Goal: Task Accomplishment & Management: Manage account settings

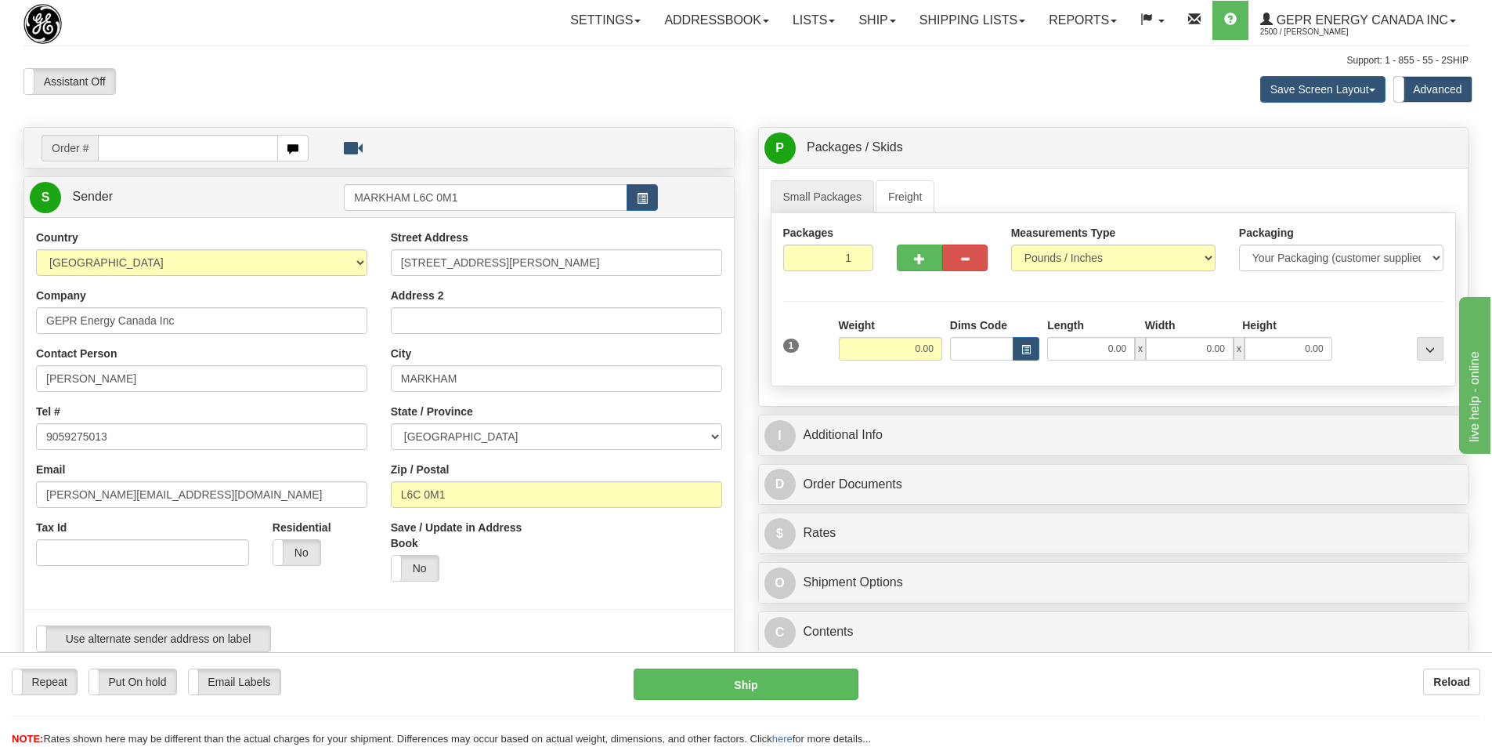
click at [428, 44] on div at bounding box center [745, 44] width 1445 height 1
click at [1146, 89] on div "Save Screen Layout Save Layout Reset to Default Standard Advanced" at bounding box center [1175, 89] width 612 height 42
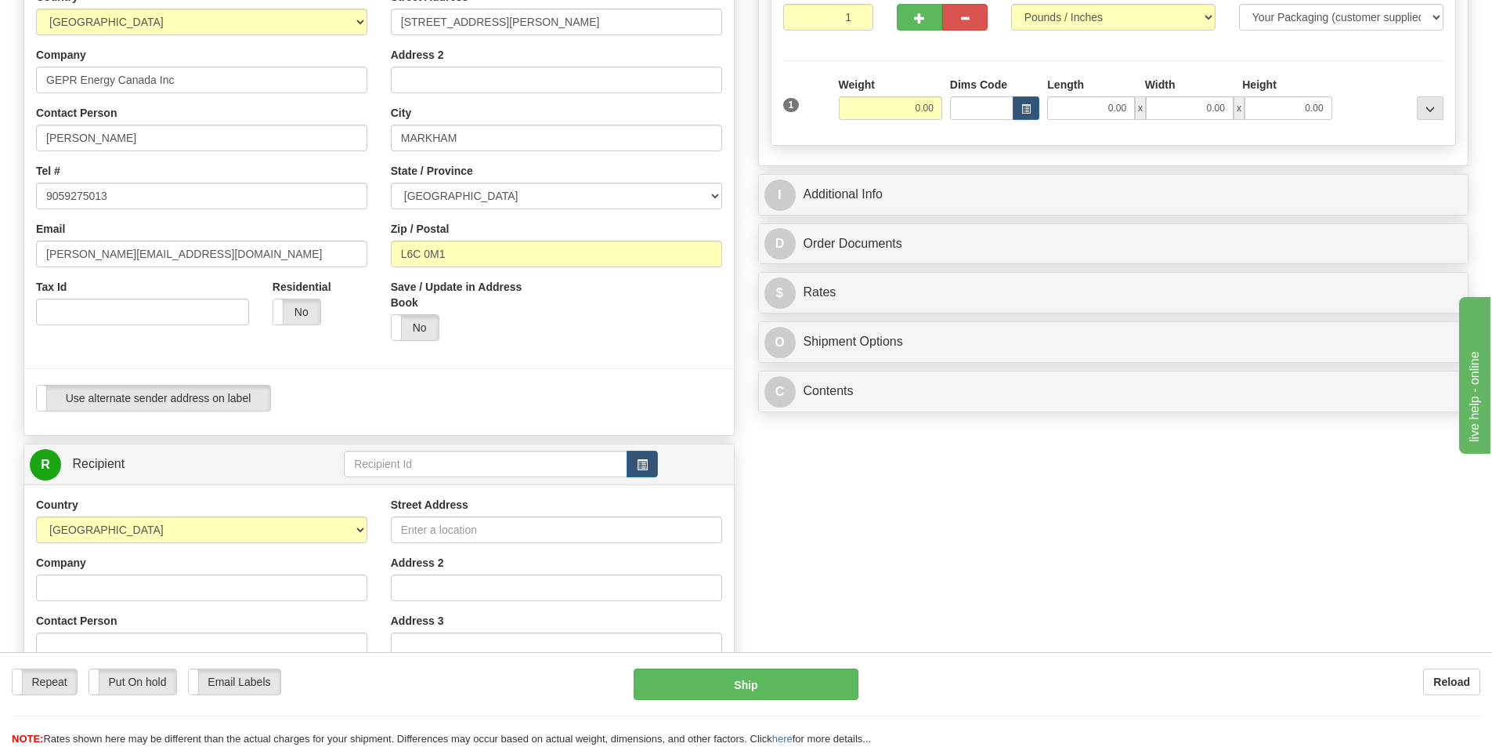
scroll to position [78, 0]
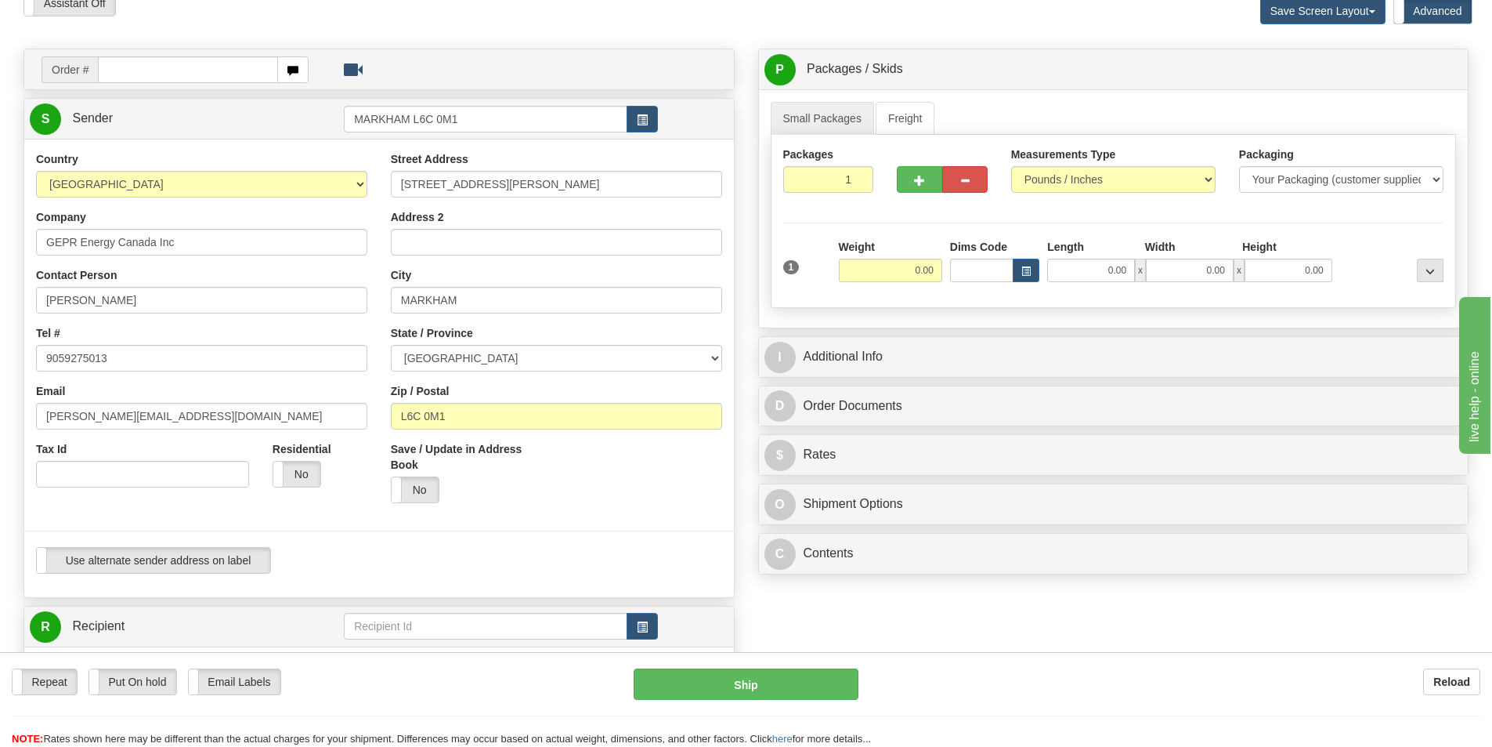
click at [496, 38] on div "Toggle navigation Settings Shipping Preferences Fields Preferences New" at bounding box center [746, 600] width 1492 height 1357
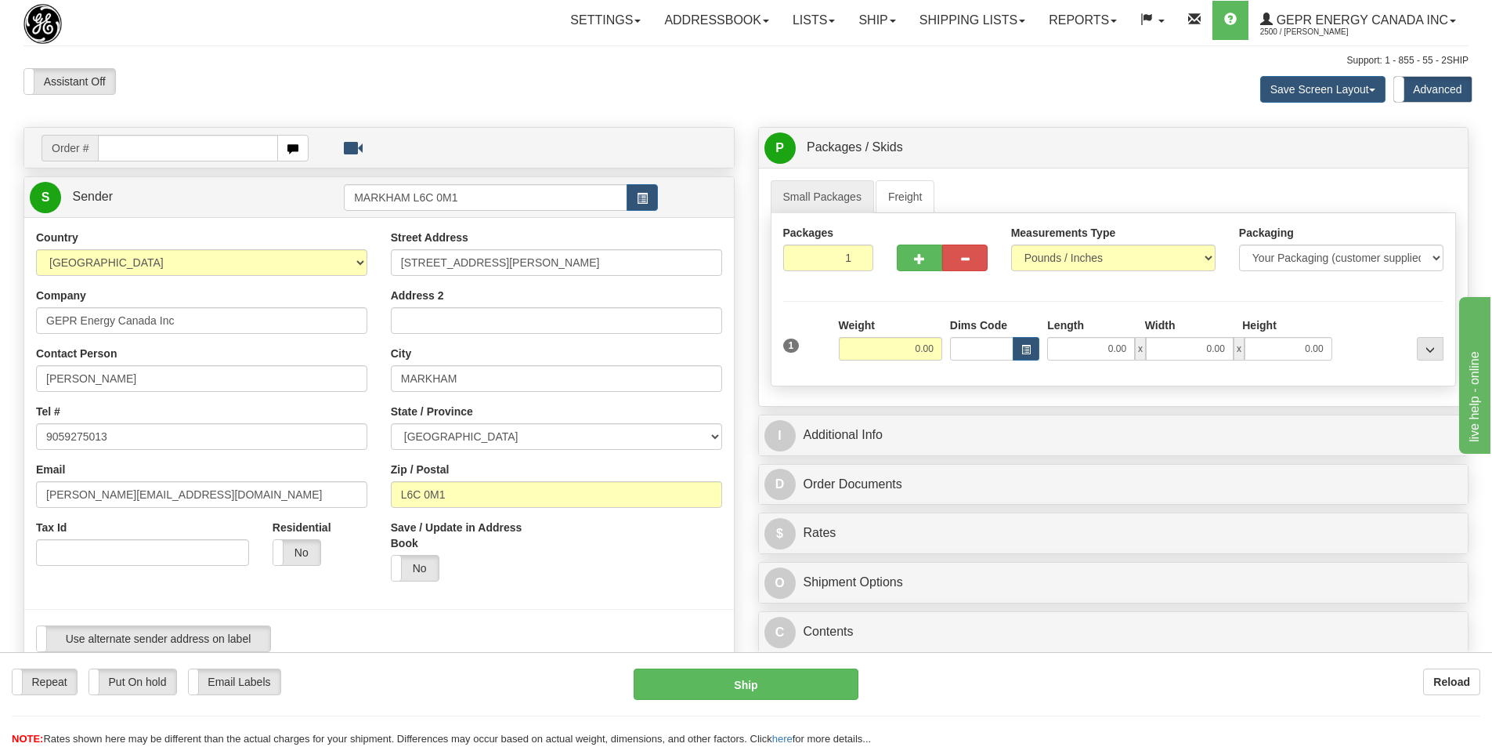
drag, startPoint x: 306, startPoint y: 45, endPoint x: 287, endPoint y: 7, distance: 43.1
click at [308, 45] on hr at bounding box center [745, 45] width 1445 height 1
click at [300, 44] on div at bounding box center [745, 44] width 1445 height 1
click at [352, 43] on div "Toggle navigation Settings Shipping Preferences Fields Preferences New" at bounding box center [746, 686] width 1492 height 1372
click at [508, 68] on div "Assistant On Assistant Off Do a return Do a return" at bounding box center [318, 81] width 612 height 27
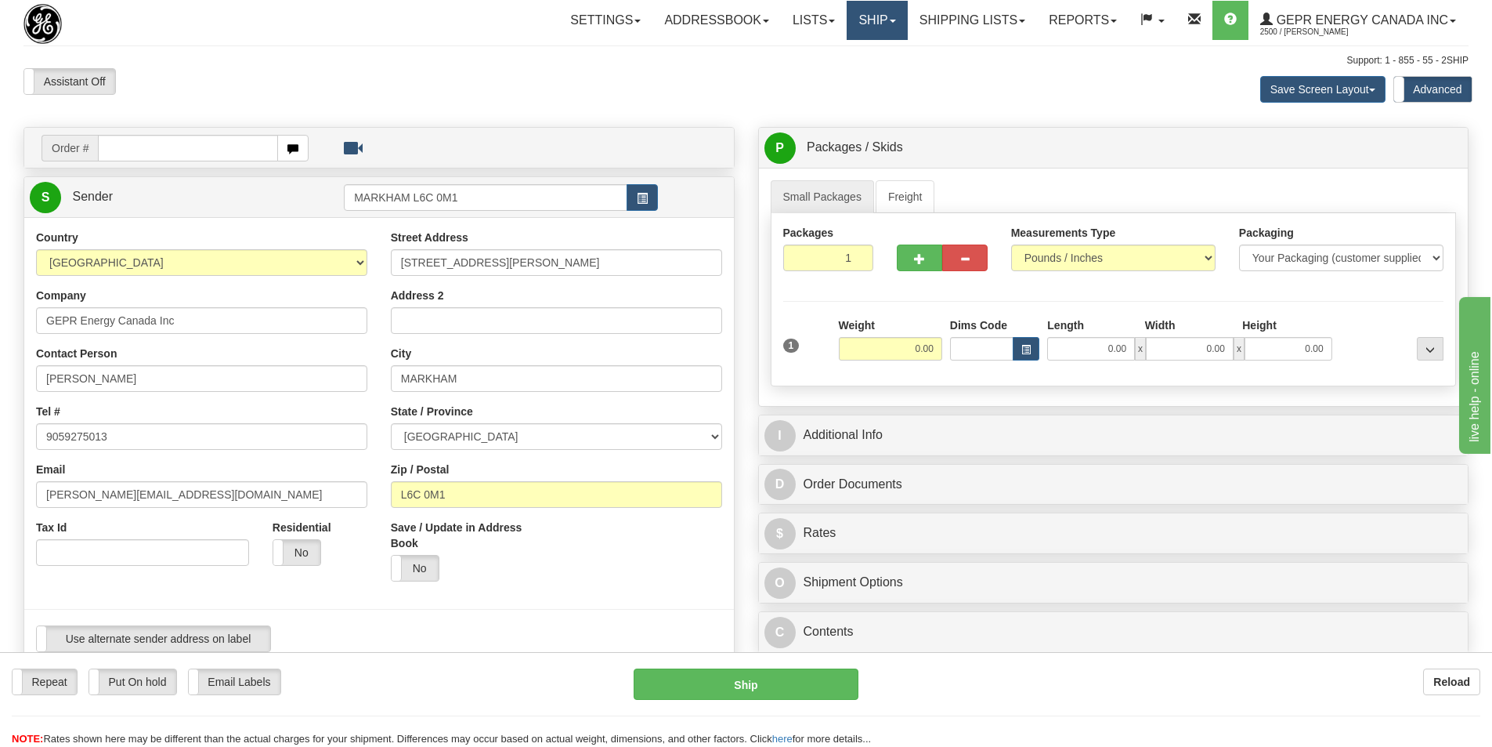
click at [890, 20] on span at bounding box center [893, 21] width 6 height 3
click at [942, 74] on div "Save Screen Layout Save Layout Reset to Default Standard Advanced" at bounding box center [1175, 89] width 612 height 42
click at [621, 19] on link "Settings" at bounding box center [606, 20] width 94 height 39
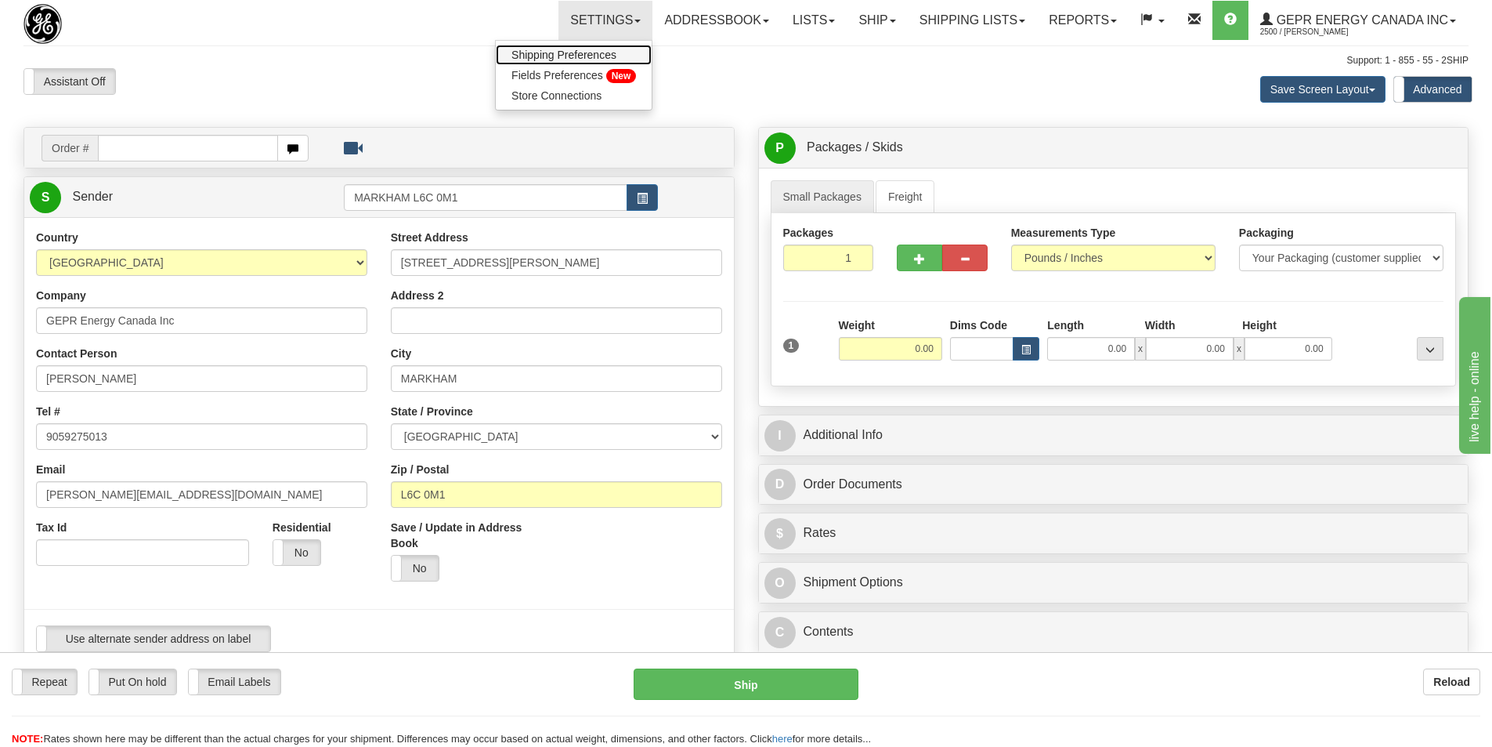
click at [555, 56] on span "Shipping Preferences" at bounding box center [564, 55] width 105 height 13
